Goal: Transaction & Acquisition: Obtain resource

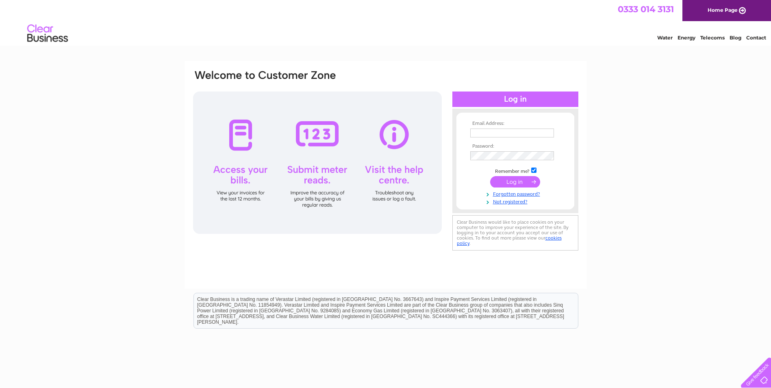
click at [502, 131] on input "text" at bounding box center [512, 132] width 84 height 9
click at [489, 134] on input "text" at bounding box center [512, 132] width 84 height 9
paste input "InvoicingTaysidePublicTransport@mcgillsbuses.co.uk"
type input "InvoicingTaysidePublicTransport@mcgillsbuses.co.uk"
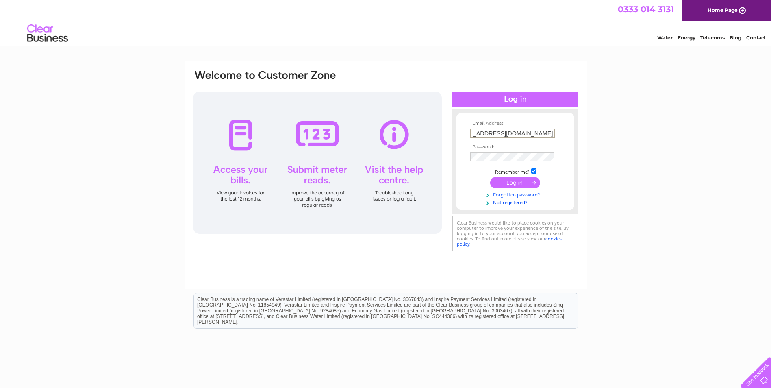
scroll to position [0, 0]
click at [510, 183] on input "submit" at bounding box center [515, 182] width 50 height 11
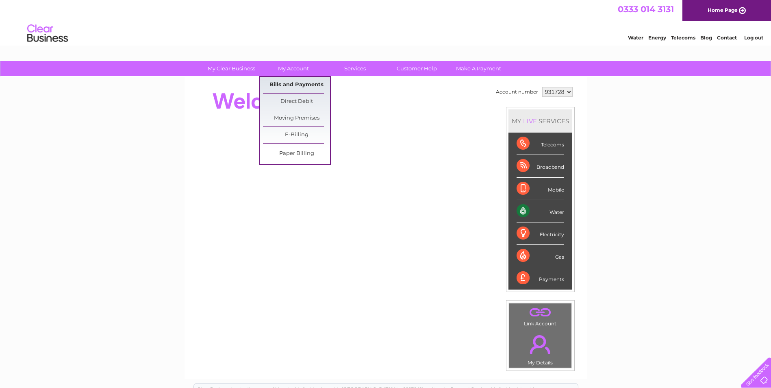
click at [300, 89] on link "Bills and Payments" at bounding box center [296, 85] width 67 height 16
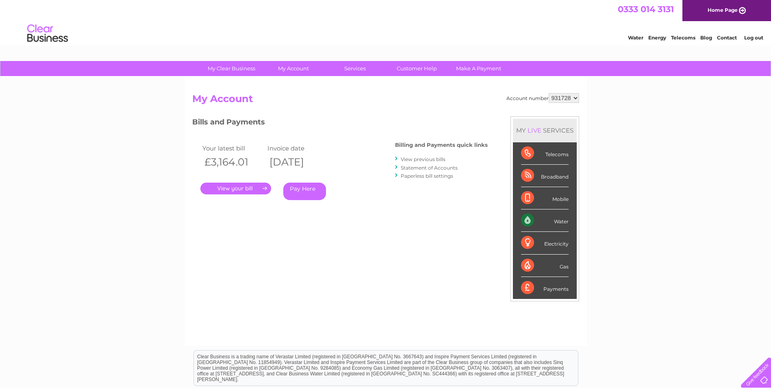
click at [245, 183] on link "." at bounding box center [235, 188] width 71 height 12
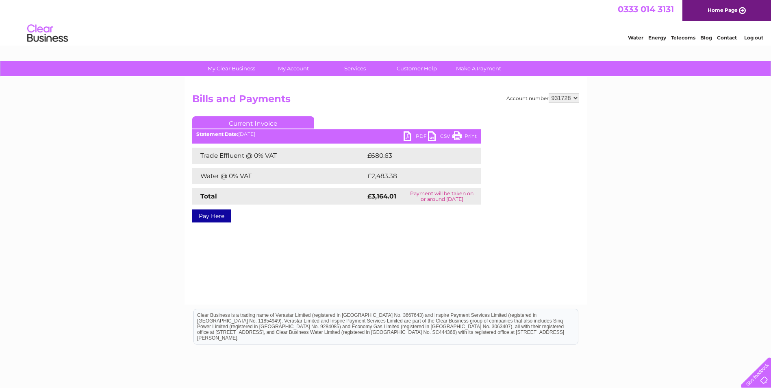
click at [460, 135] on link "Print" at bounding box center [464, 137] width 24 height 12
click at [408, 137] on link "PDF" at bounding box center [415, 137] width 24 height 12
drag, startPoint x: 694, startPoint y: 252, endPoint x: 722, endPoint y: 253, distance: 28.0
click at [694, 252] on div "My Clear Business Login Details My Details My Preferences Link Account My Accou…" at bounding box center [385, 252] width 771 height 382
